Goal: Check status: Check status

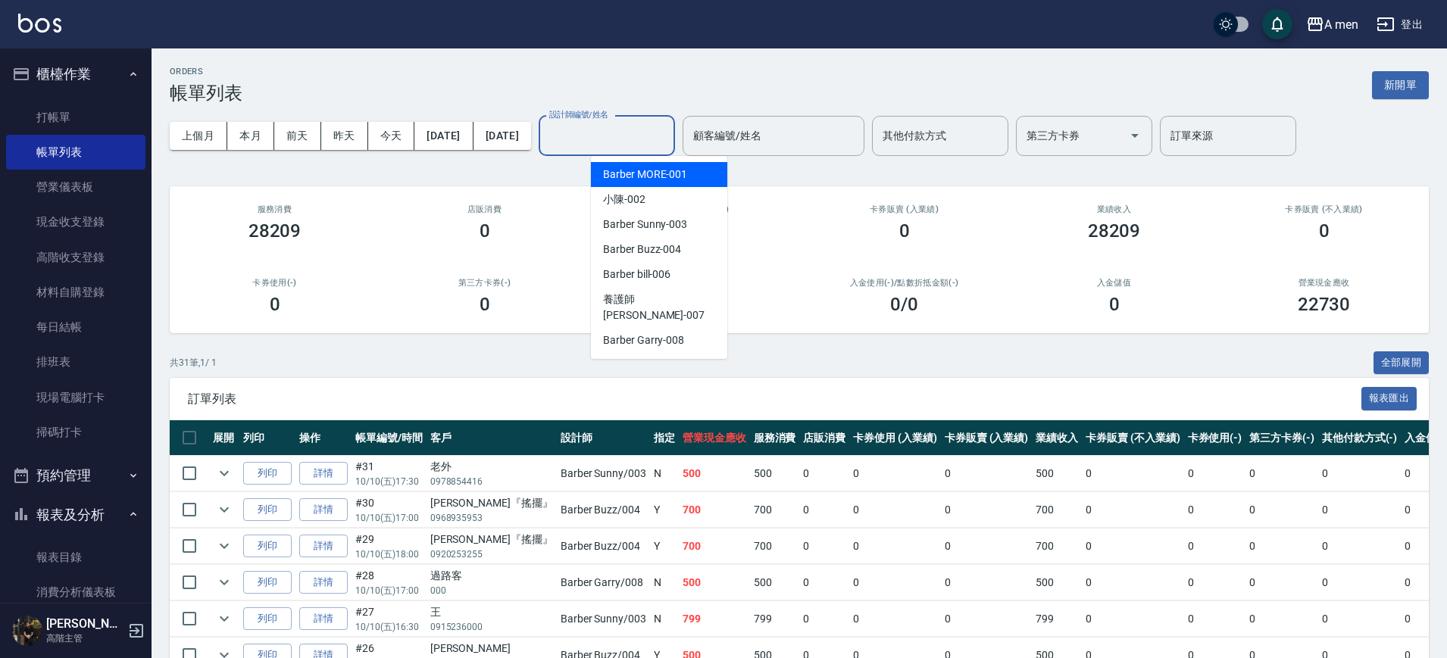
click at [618, 128] on input "設計師編號/姓名" at bounding box center [606, 136] width 123 height 27
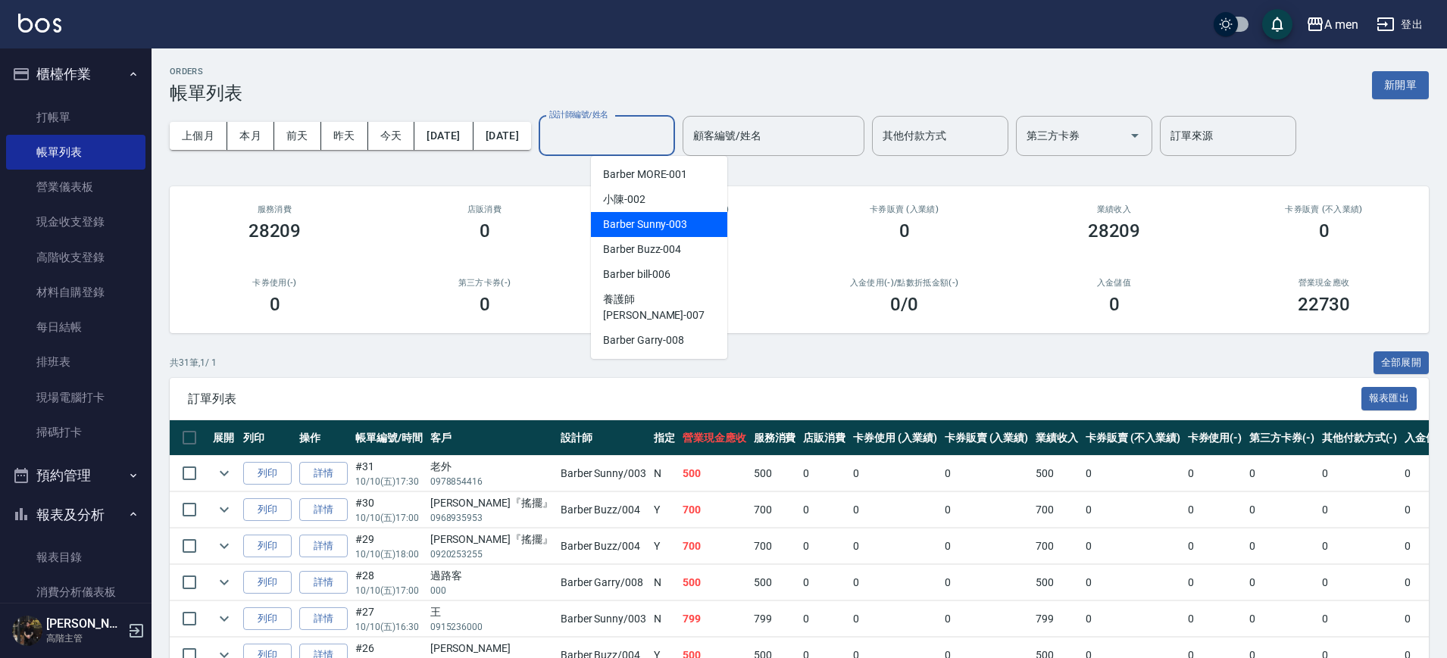
click at [659, 217] on span "Barber Sunny -003" at bounding box center [645, 225] width 84 height 16
type input "Barber Sunny -003"
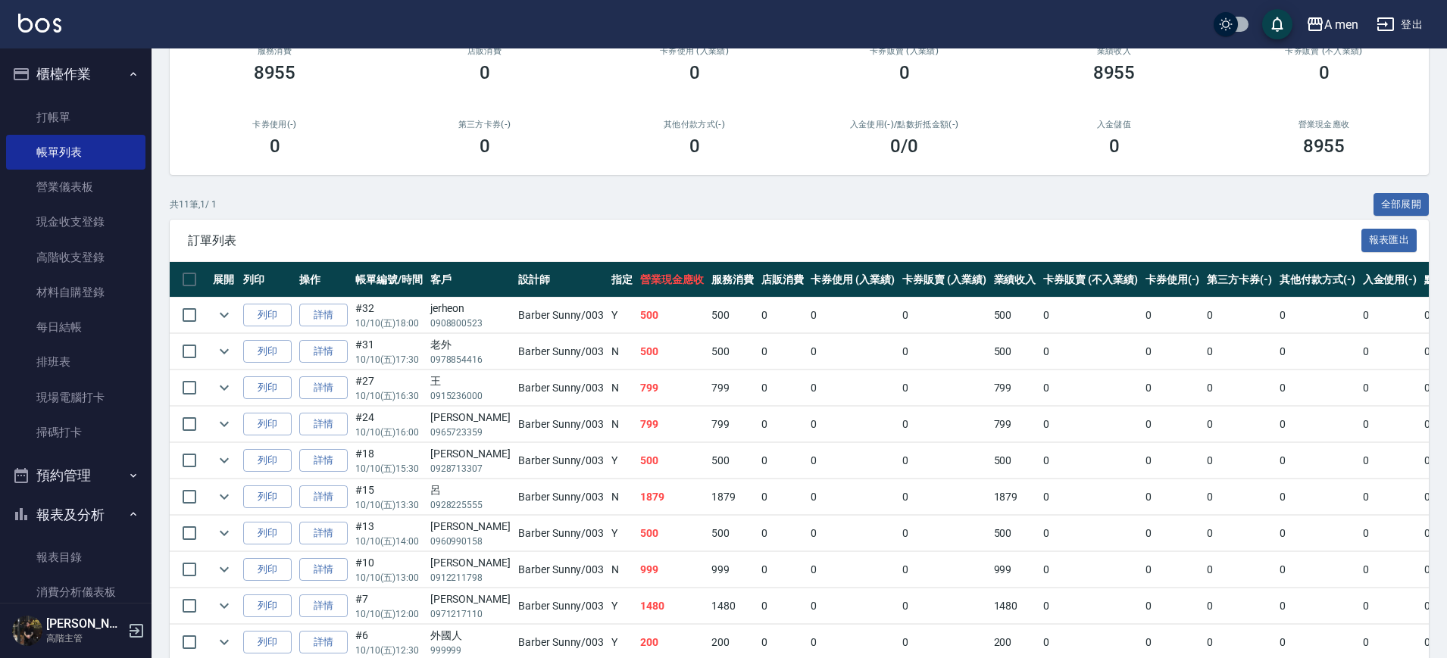
scroll to position [159, 0]
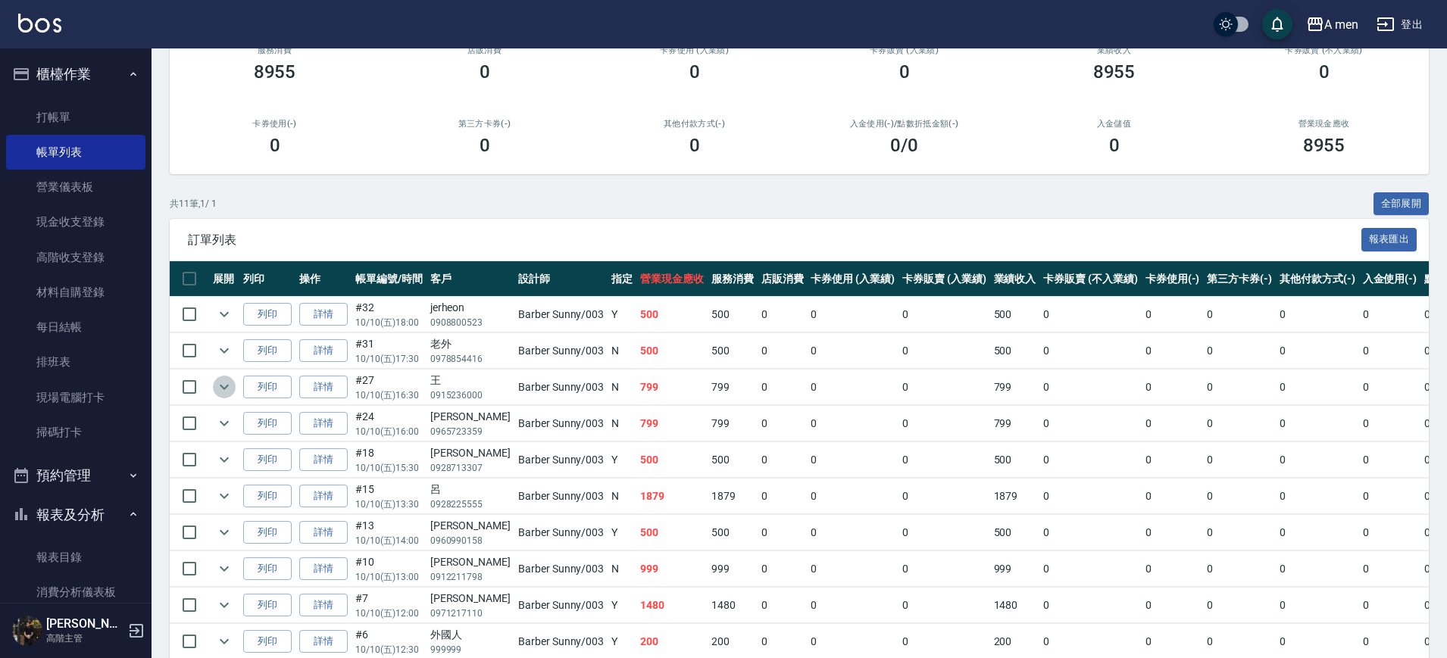
click at [230, 383] on icon "expand row" at bounding box center [224, 387] width 18 height 18
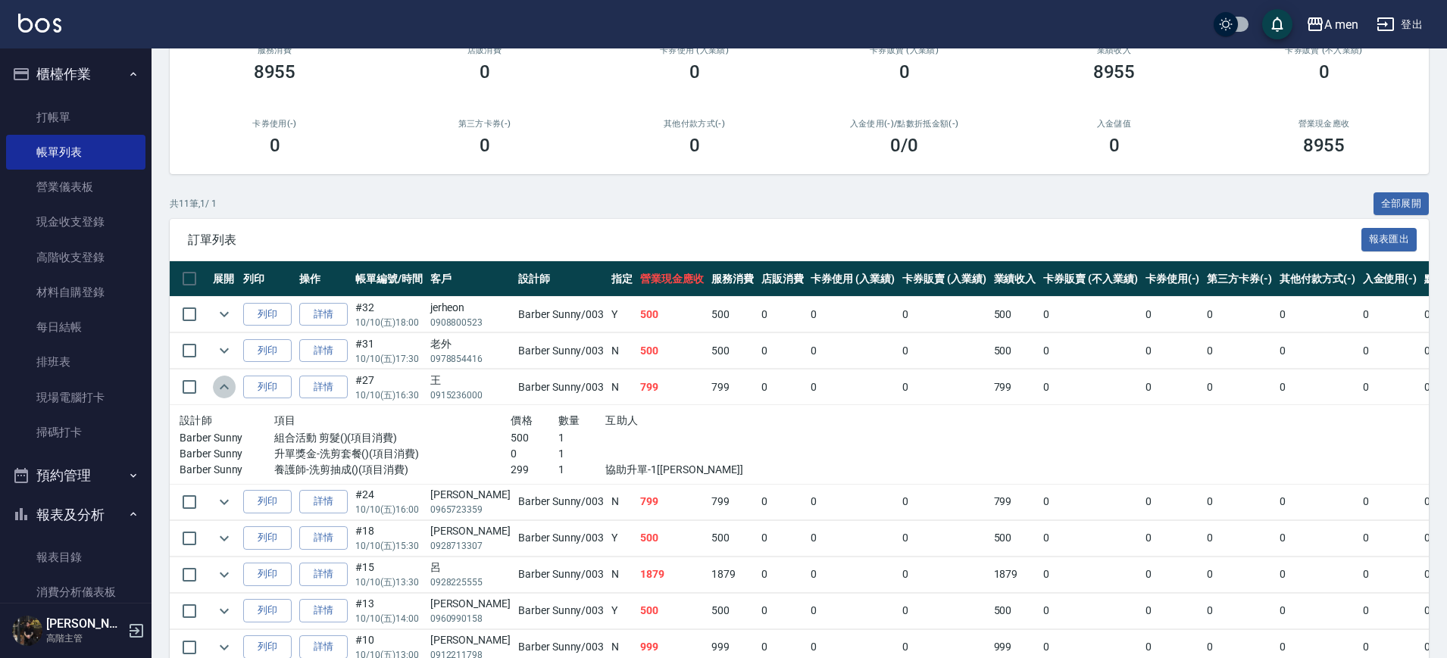
click at [230, 383] on icon "expand row" at bounding box center [224, 387] width 18 height 18
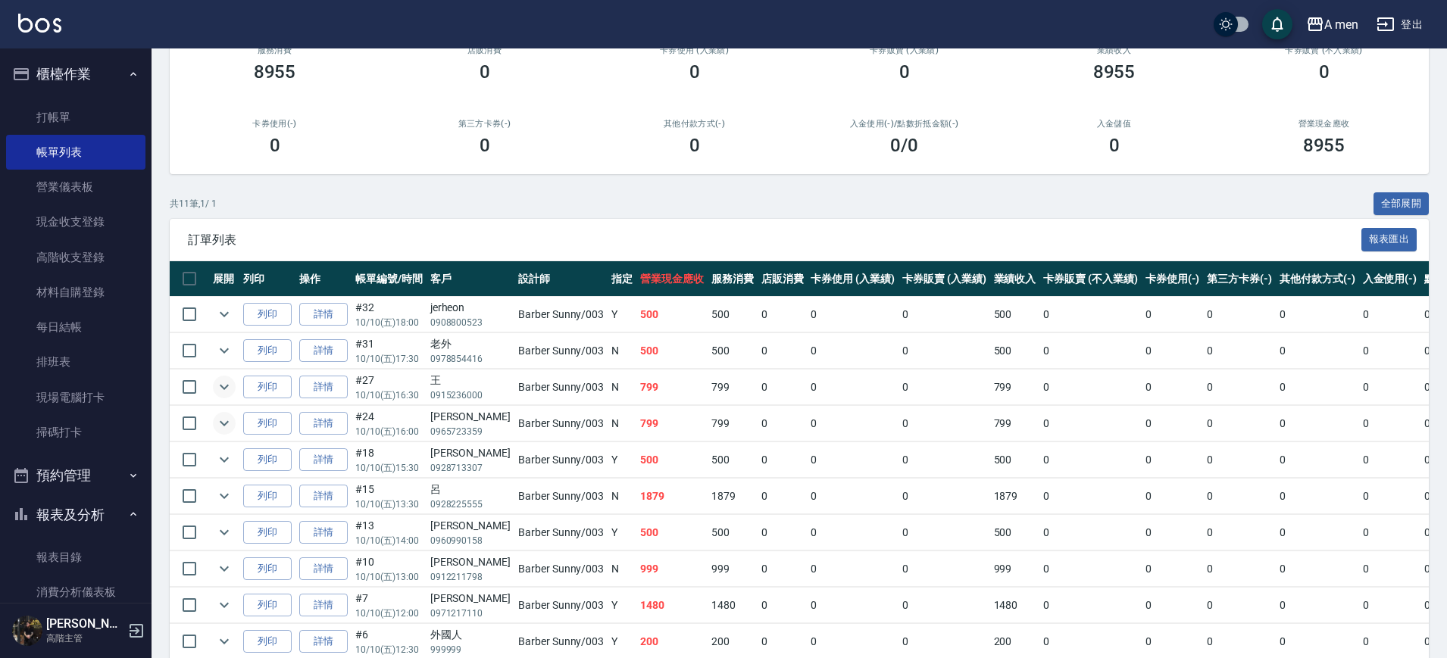
click at [223, 419] on icon "expand row" at bounding box center [224, 423] width 18 height 18
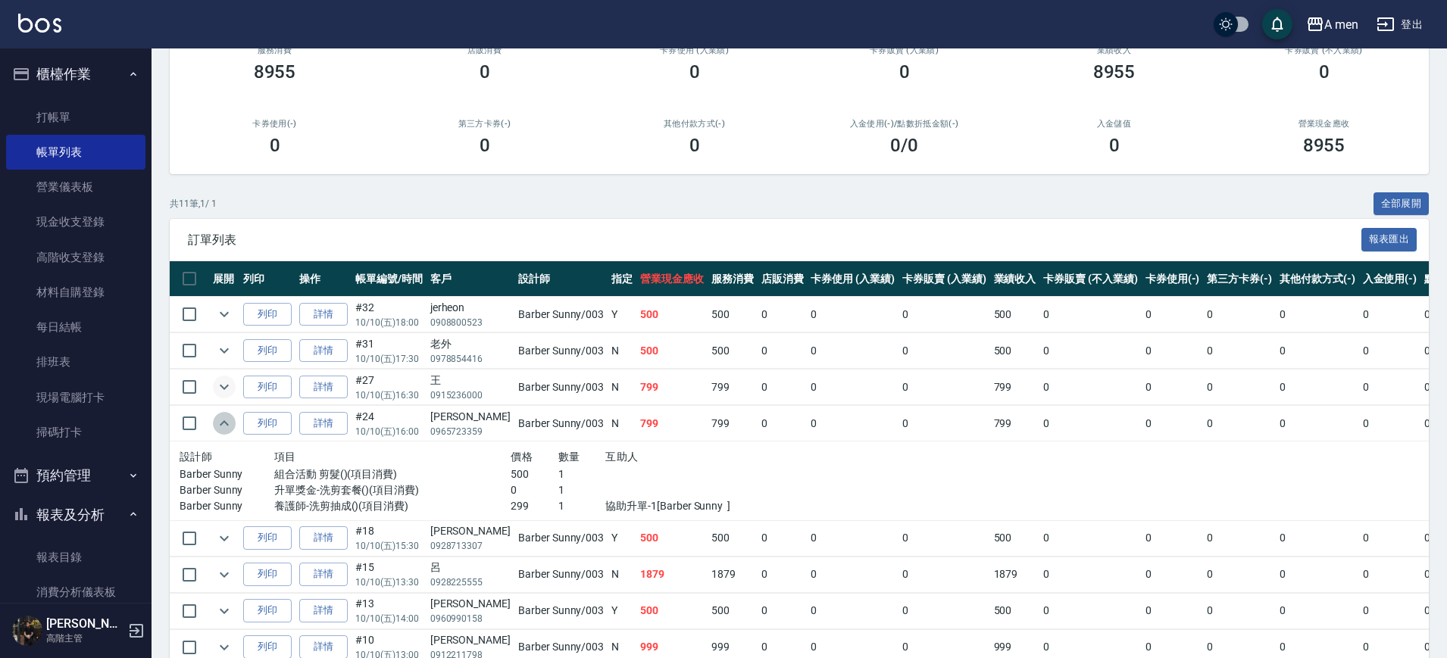
click at [223, 419] on icon "expand row" at bounding box center [224, 423] width 18 height 18
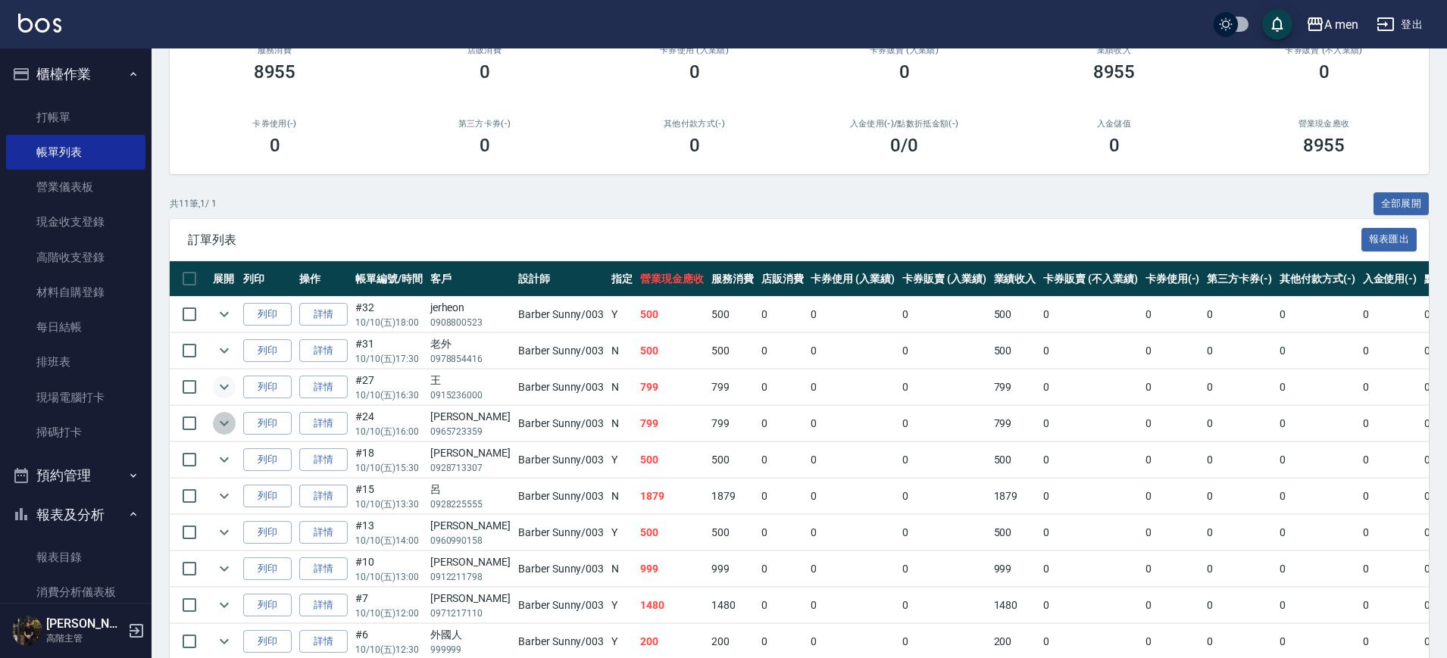
click at [225, 417] on icon "expand row" at bounding box center [224, 423] width 18 height 18
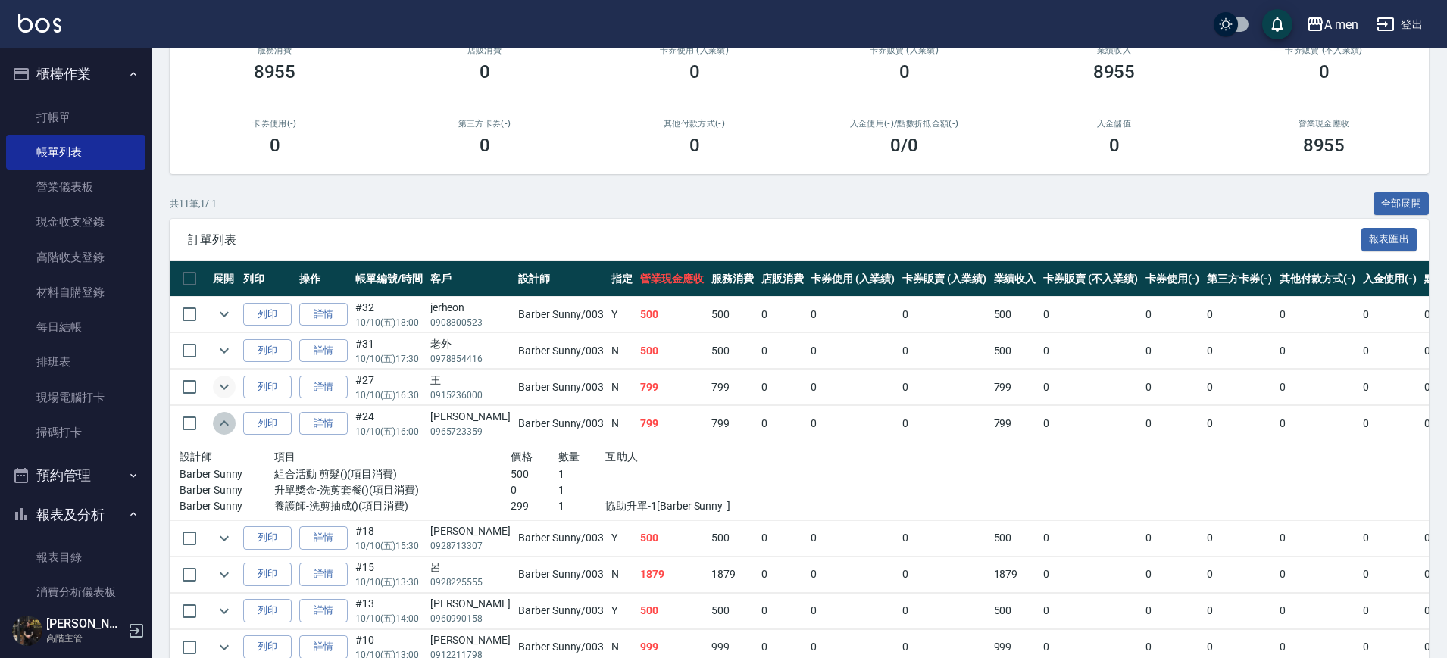
click at [227, 416] on icon "expand row" at bounding box center [224, 423] width 18 height 18
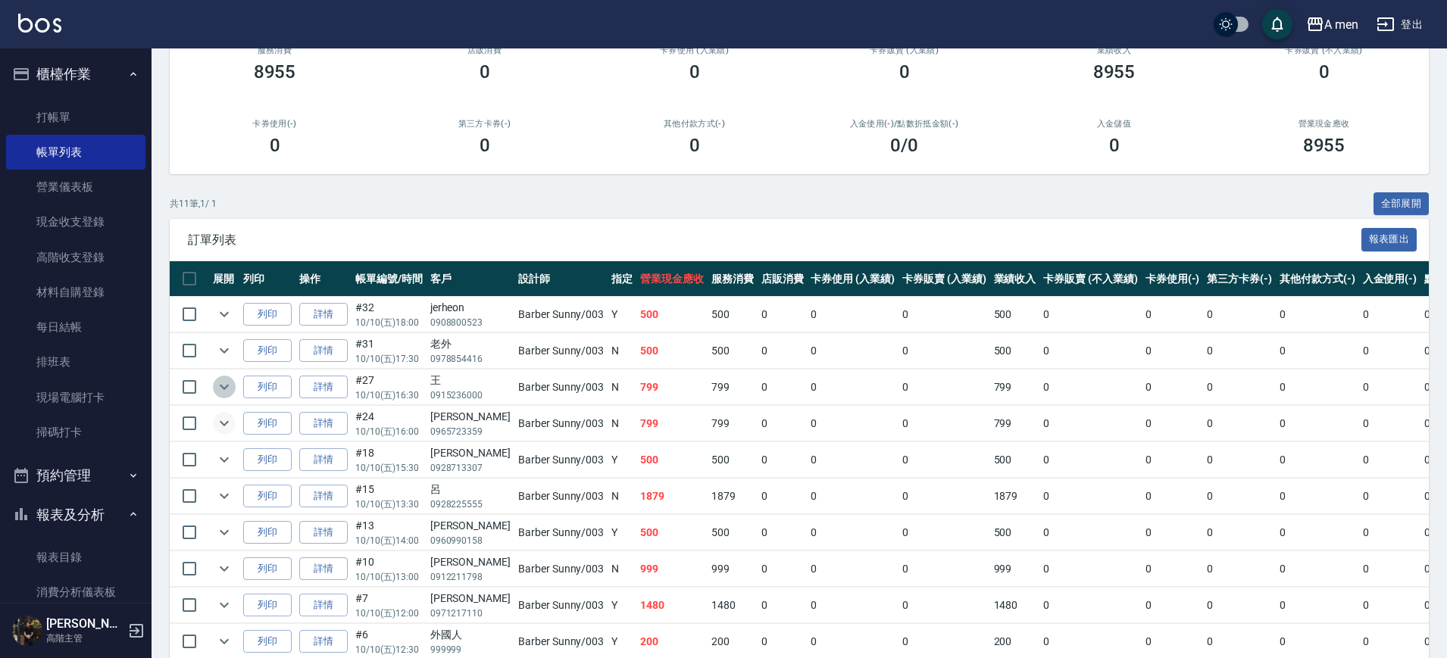
click at [228, 387] on icon "expand row" at bounding box center [224, 387] width 18 height 18
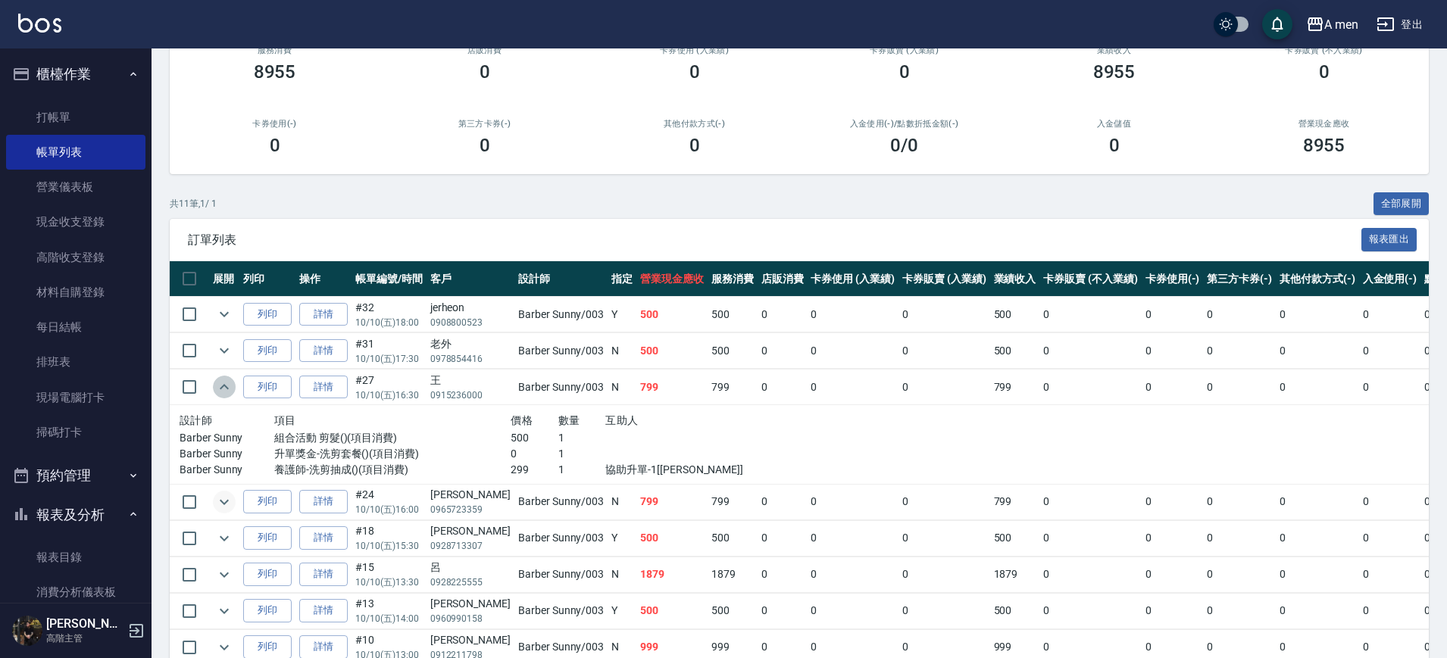
click at [231, 386] on icon "expand row" at bounding box center [224, 387] width 18 height 18
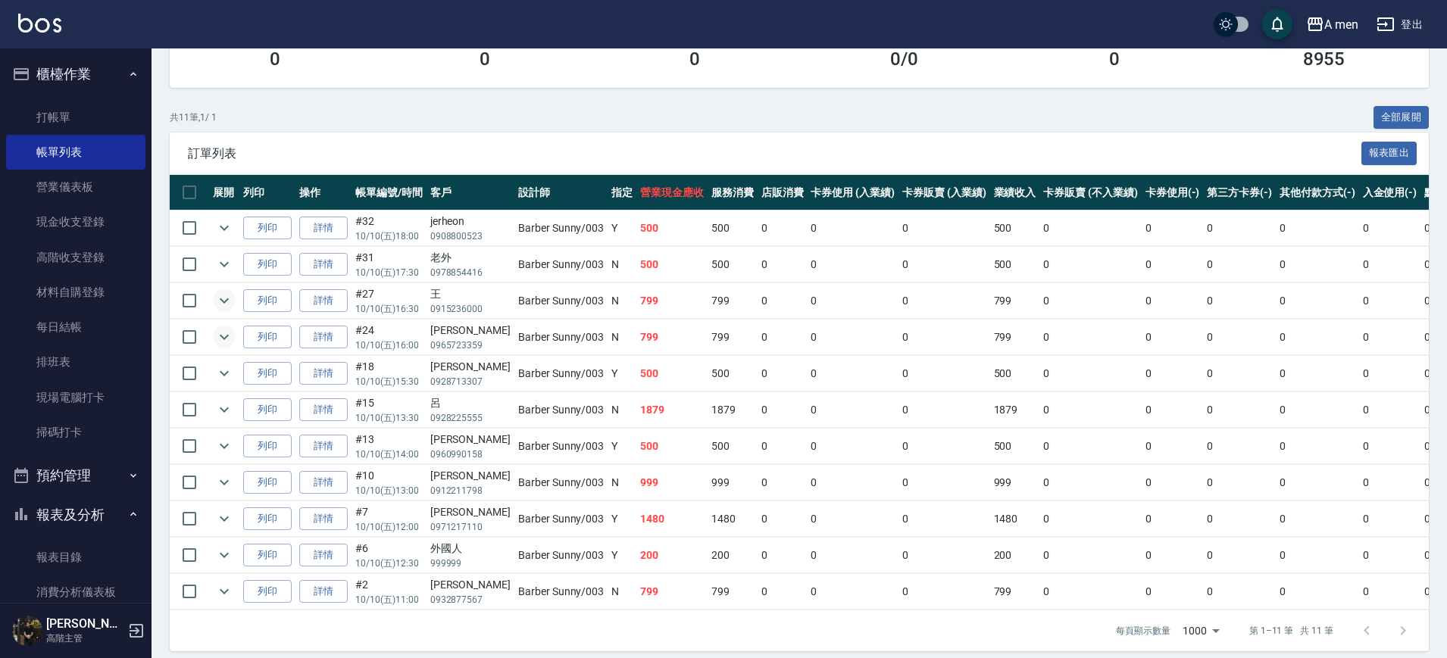
scroll to position [252, 0]
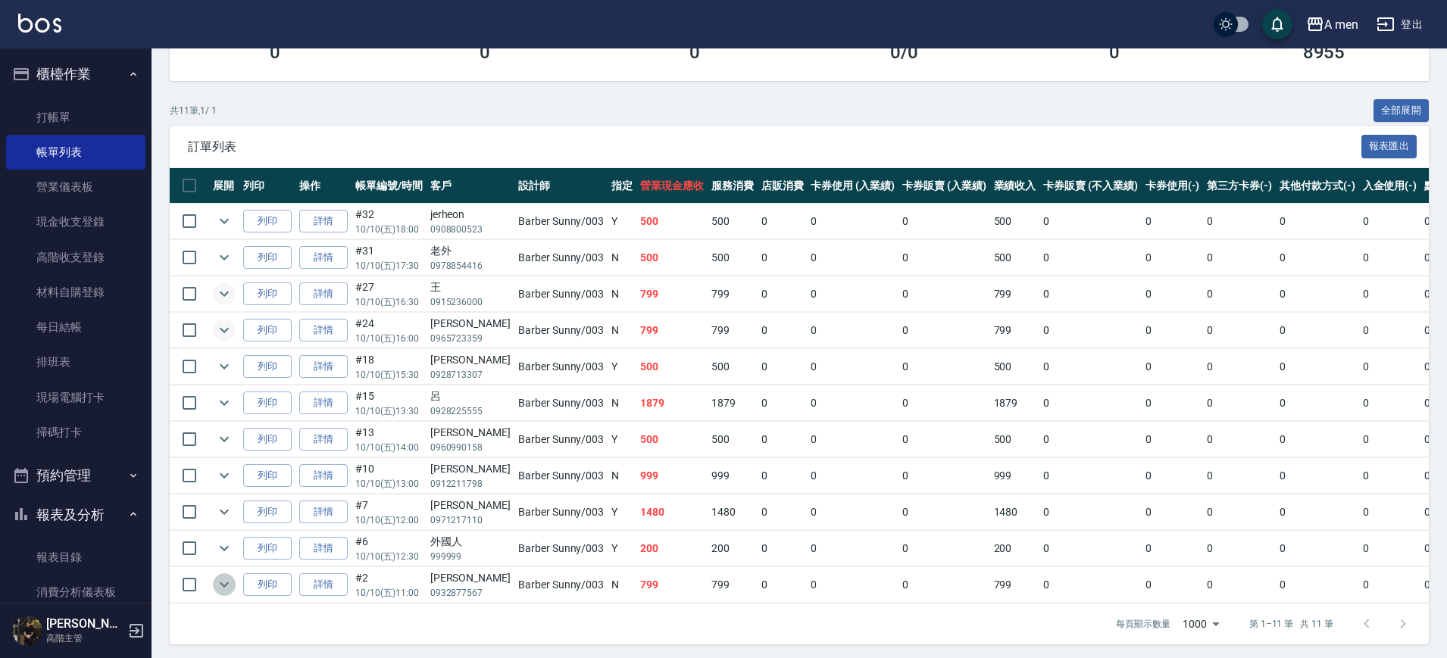
click at [220, 586] on icon "expand row" at bounding box center [224, 585] width 18 height 18
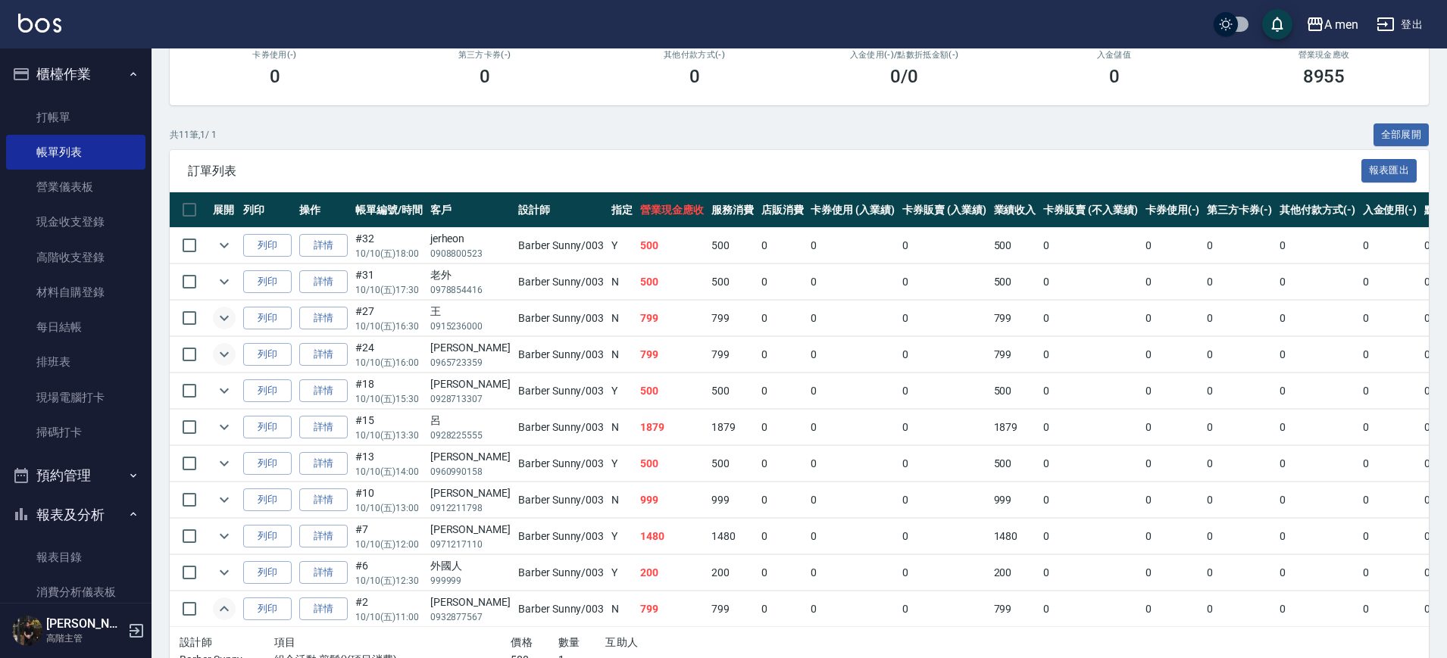
scroll to position [0, 0]
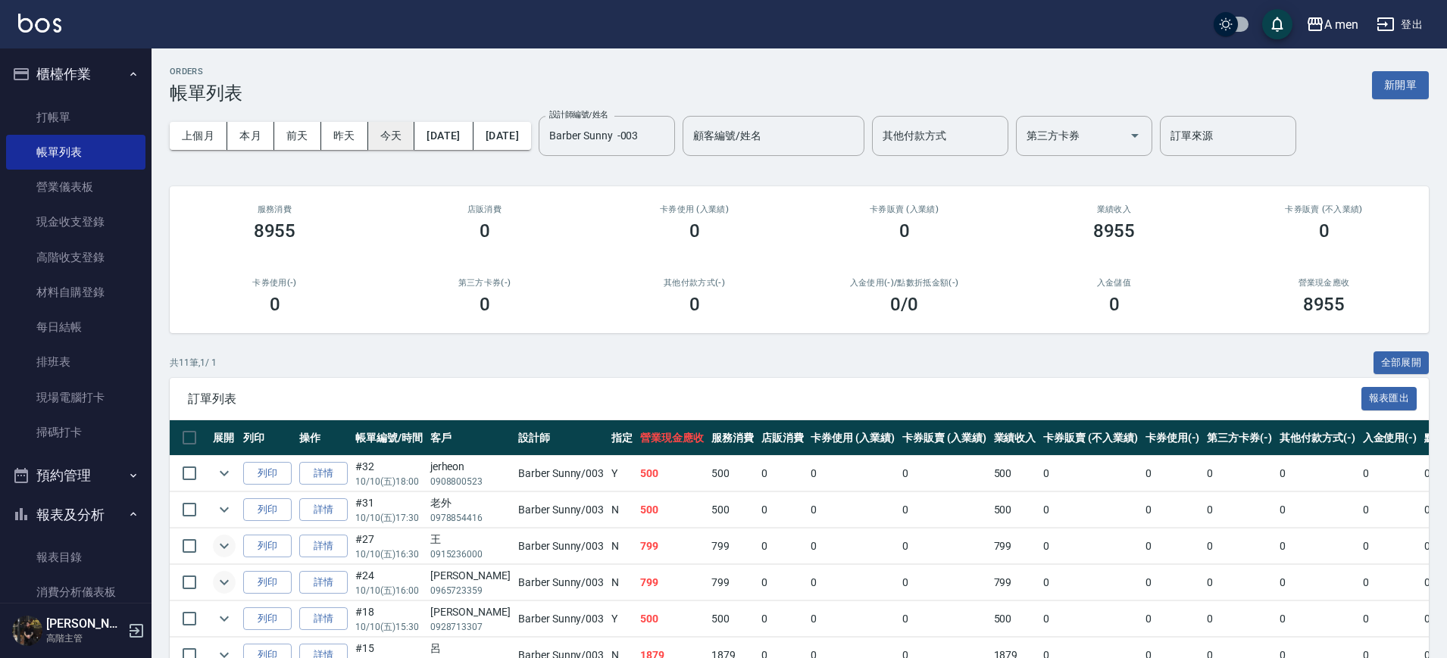
click at [396, 129] on button "今天" at bounding box center [391, 136] width 47 height 28
click at [667, 130] on icon "Clear" at bounding box center [659, 135] width 15 height 15
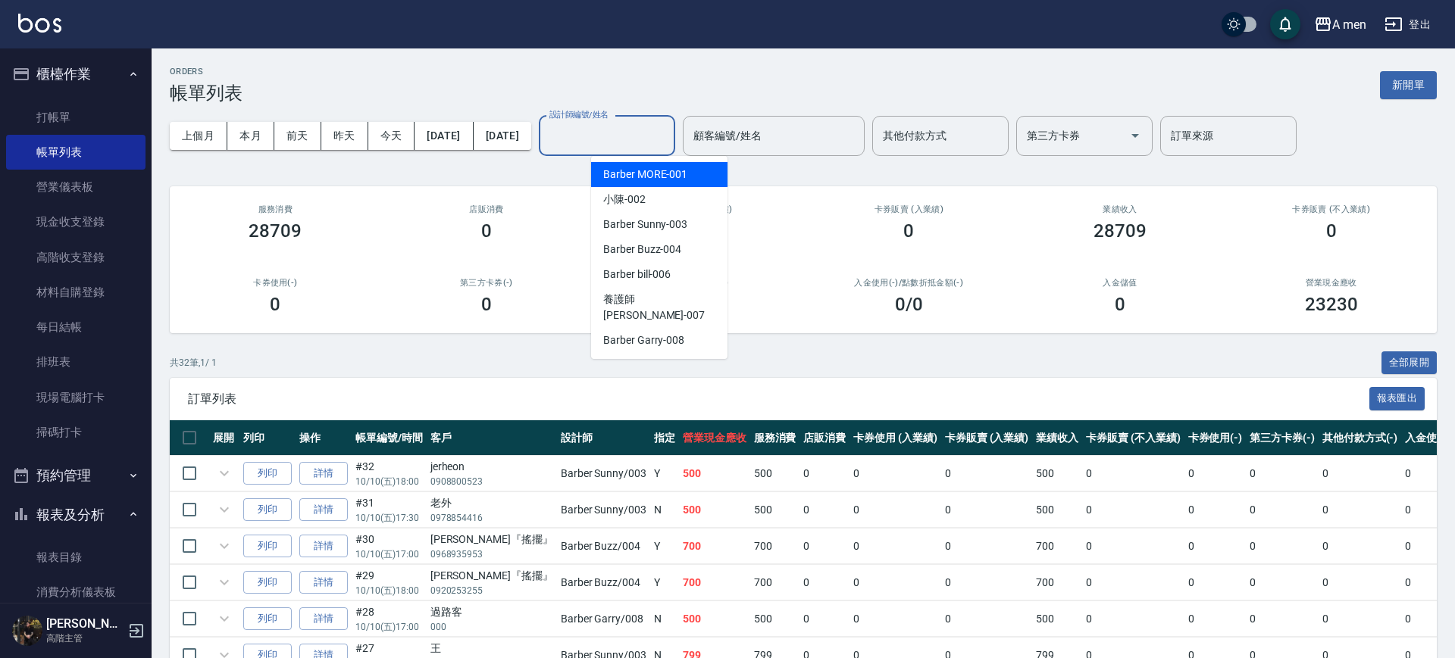
click at [668, 130] on input "設計師編號/姓名" at bounding box center [606, 136] width 123 height 27
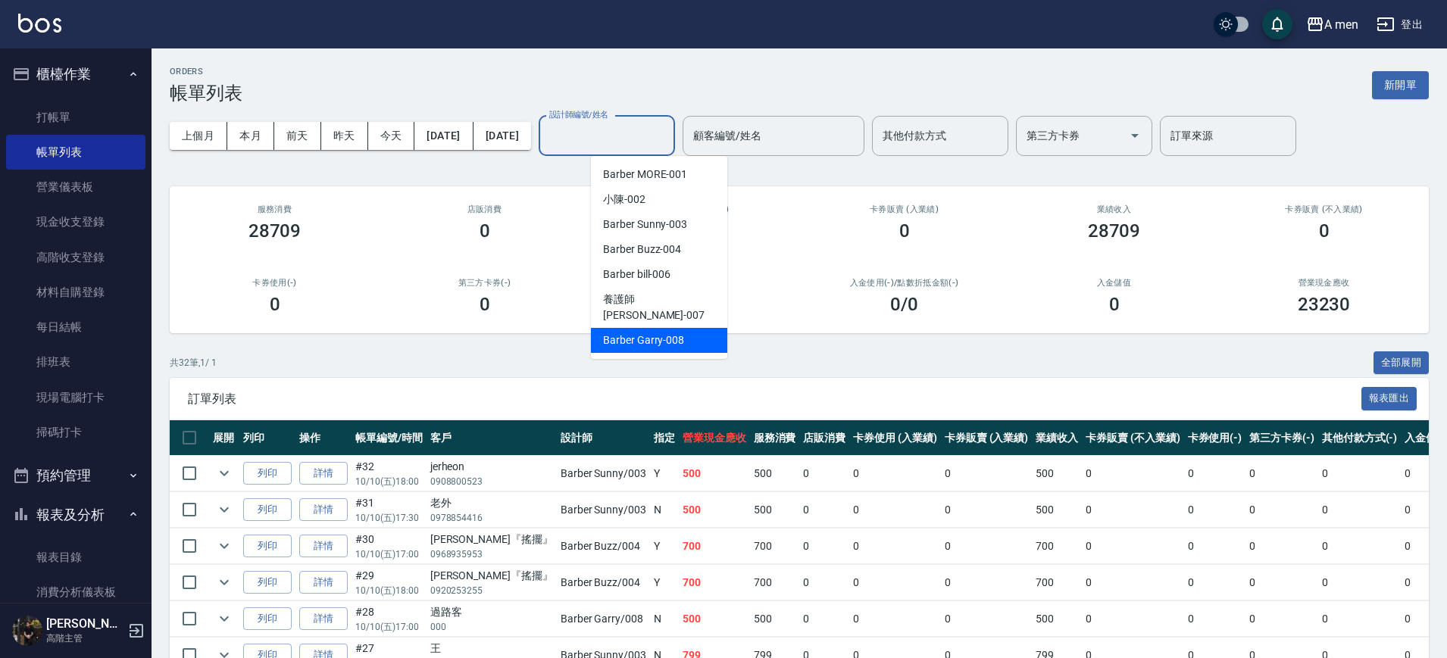
click at [677, 333] on span "Barber Garry -008" at bounding box center [643, 341] width 81 height 16
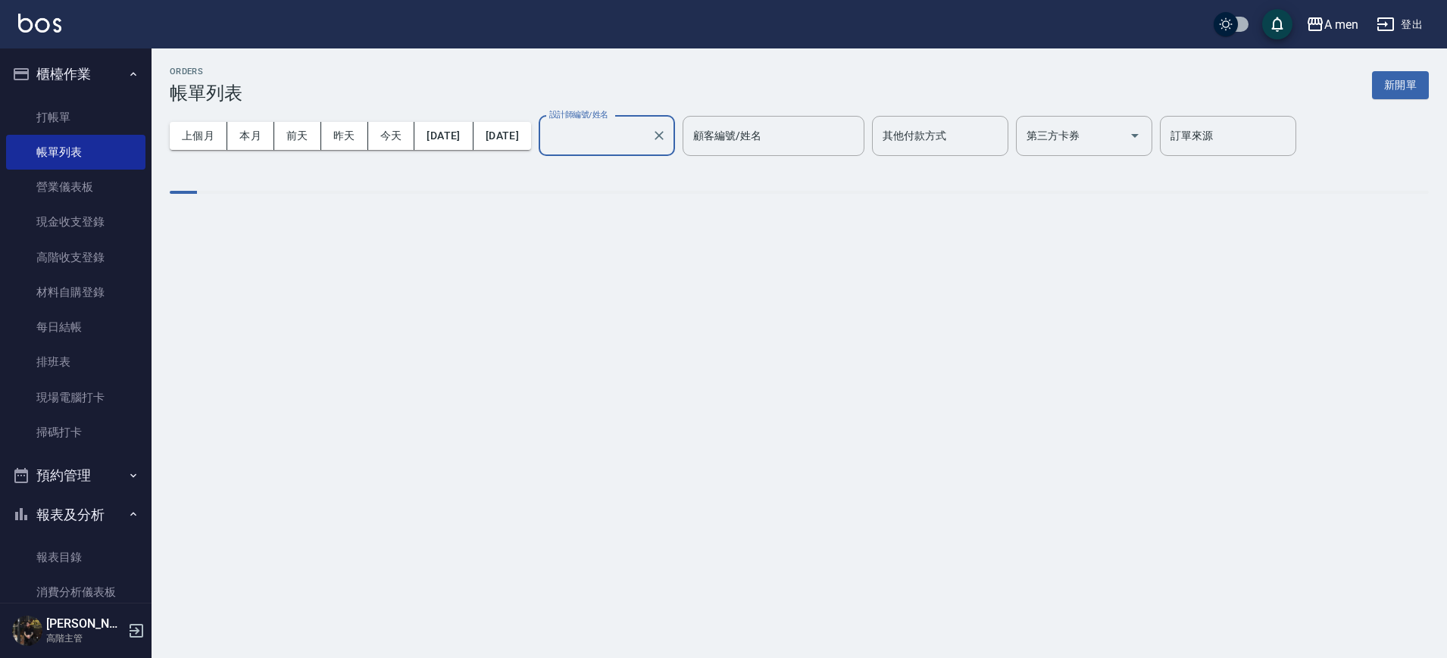
type input "Barber Garry-008"
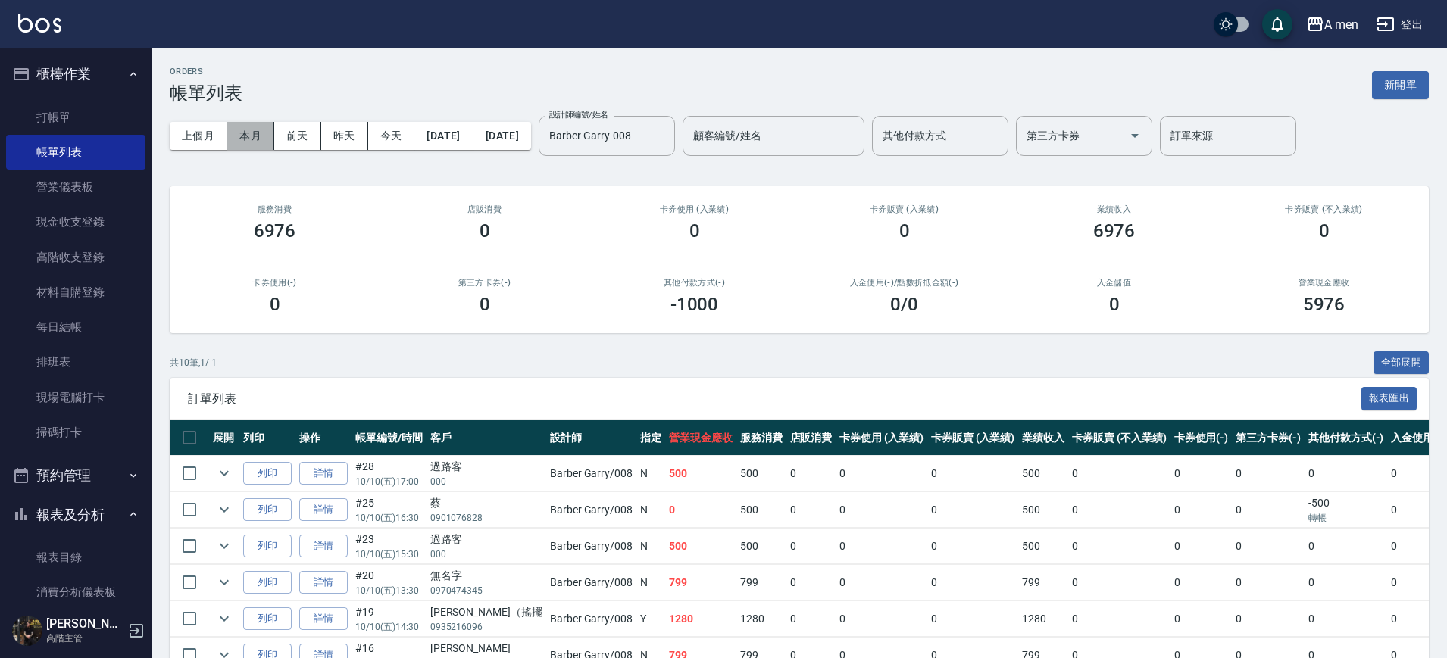
click at [252, 127] on button "本月" at bounding box center [250, 136] width 47 height 28
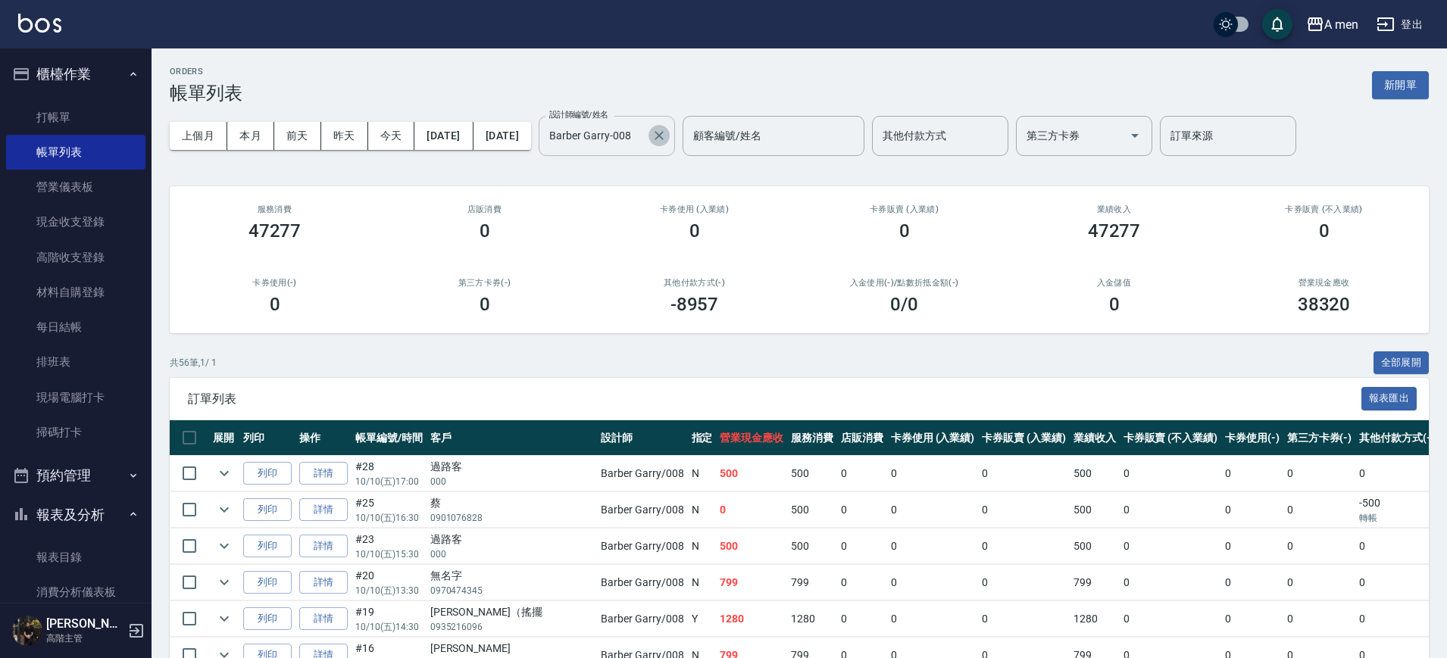
click at [667, 130] on icon "Clear" at bounding box center [659, 135] width 15 height 15
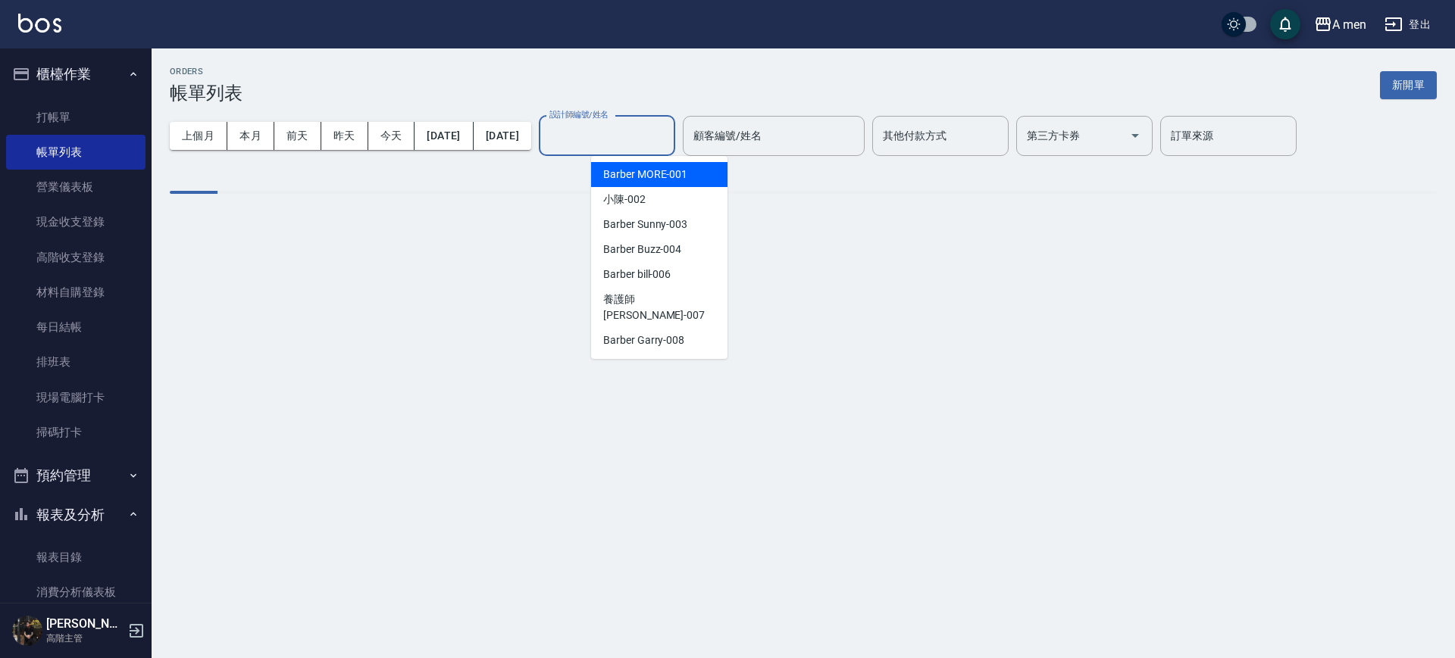
click at [667, 126] on input "設計師編號/姓名" at bounding box center [606, 136] width 123 height 27
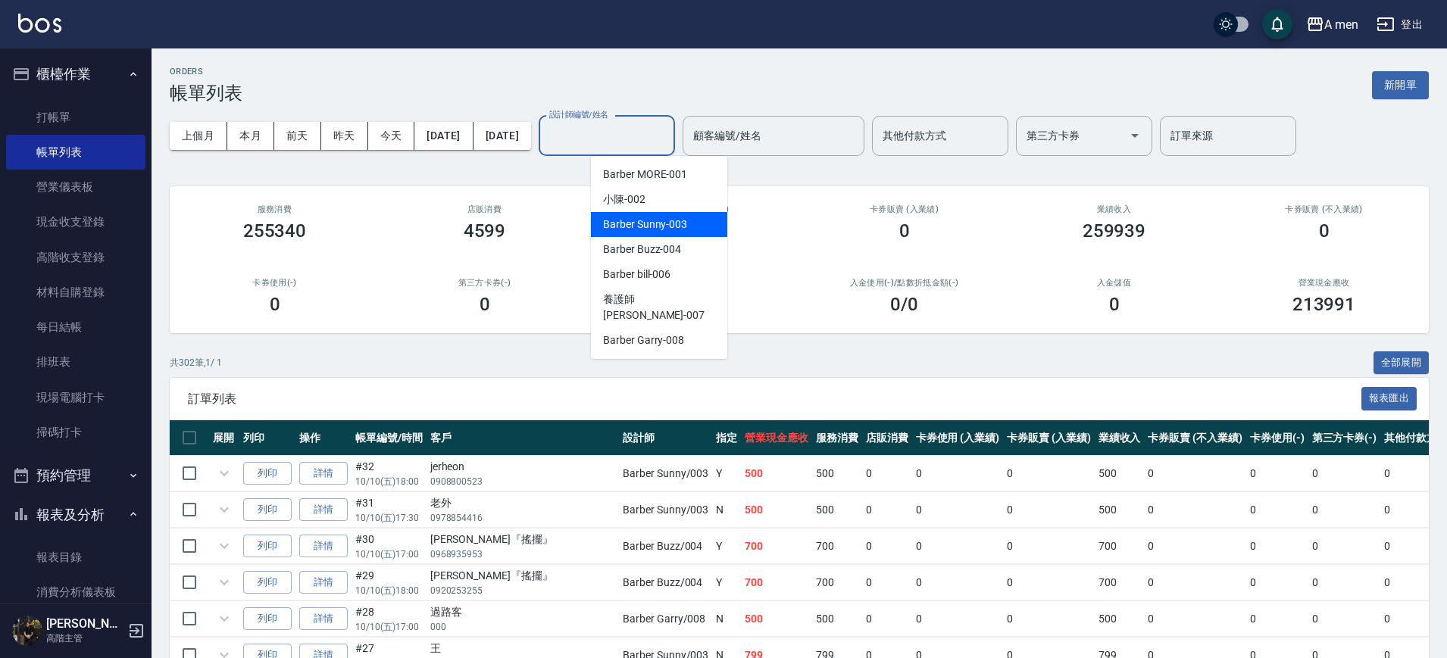
click at [657, 222] on span "Barber Sunny -003" at bounding box center [645, 225] width 84 height 16
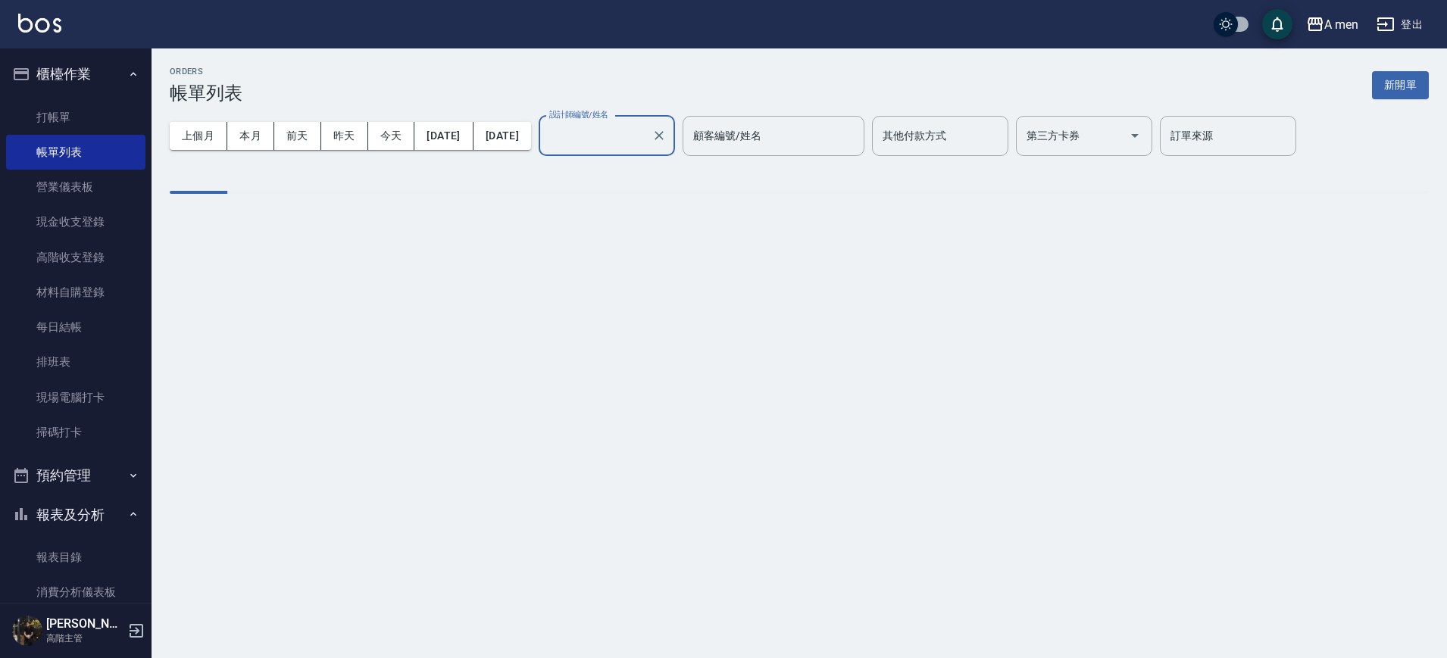
type input "Barber Sunny -003"
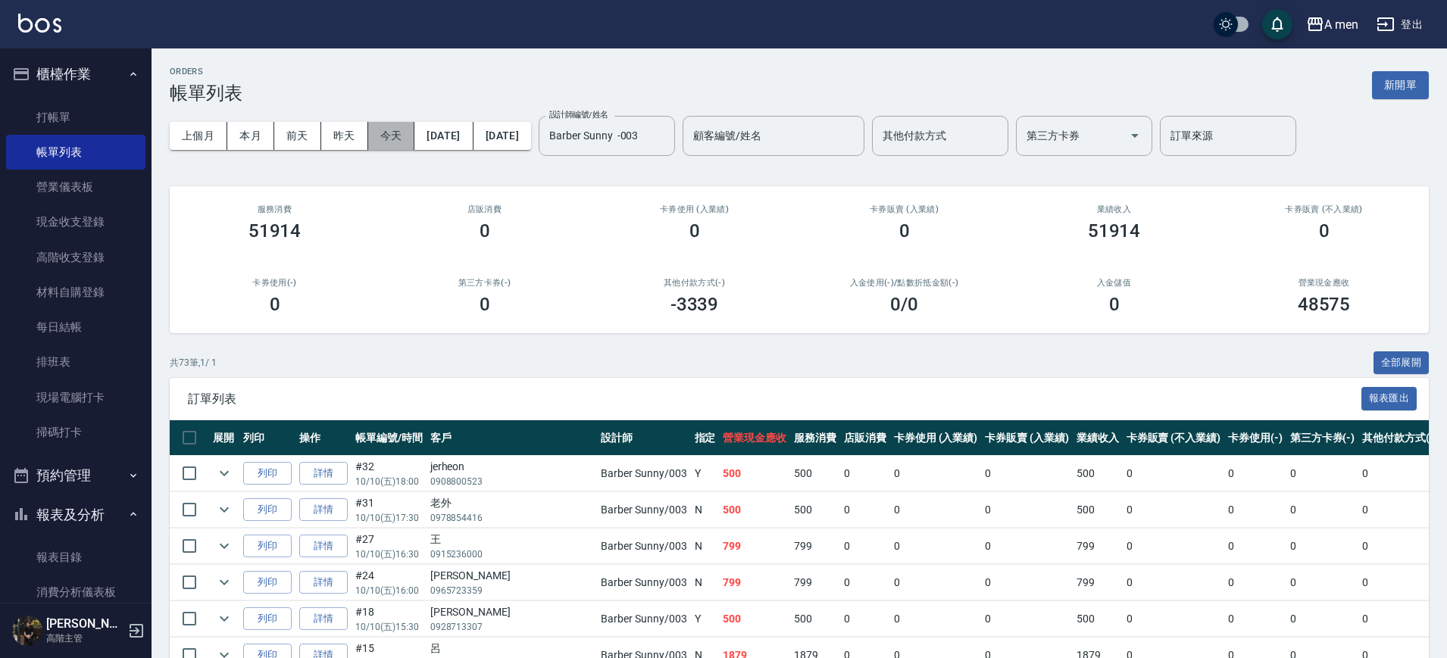
click at [394, 127] on button "今天" at bounding box center [391, 136] width 47 height 28
